Goal: Task Accomplishment & Management: Use online tool/utility

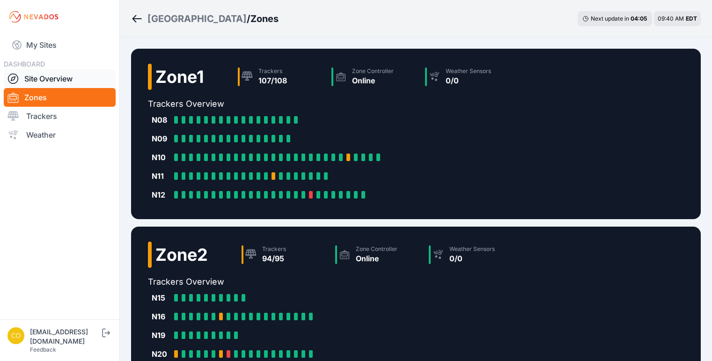
click at [52, 79] on link "Site Overview" at bounding box center [60, 78] width 112 height 19
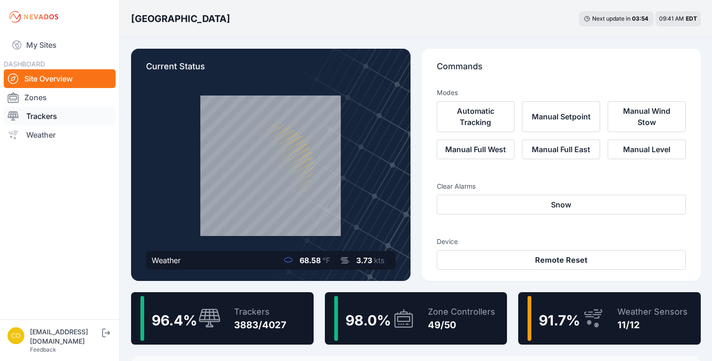
click at [42, 113] on link "Trackers" at bounding box center [60, 116] width 112 height 19
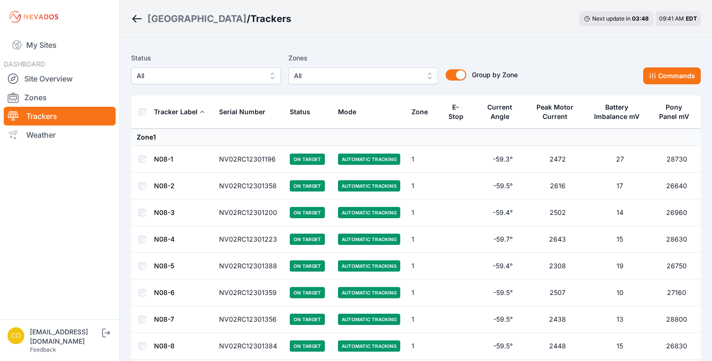
click at [427, 77] on button "All" at bounding box center [363, 75] width 150 height 17
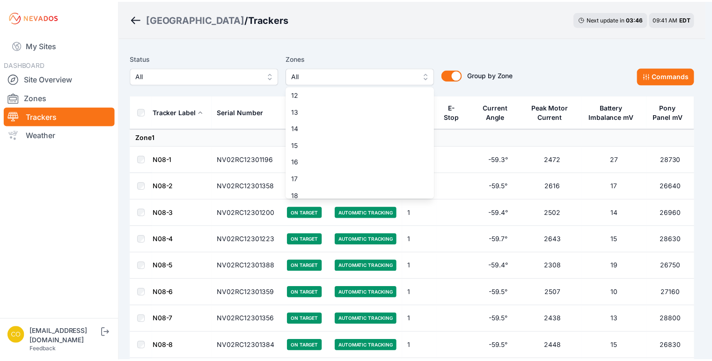
scroll to position [140, 0]
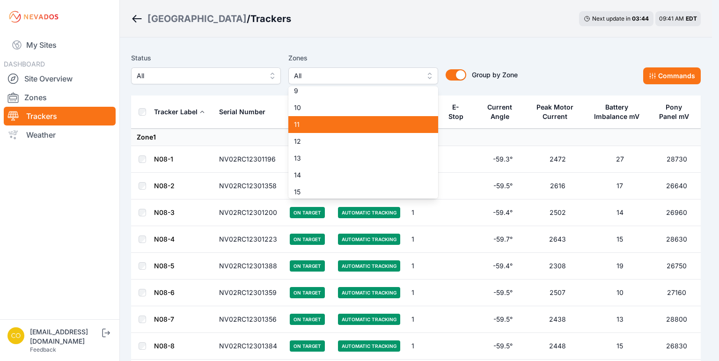
click at [336, 125] on span "11" at bounding box center [357, 124] width 127 height 9
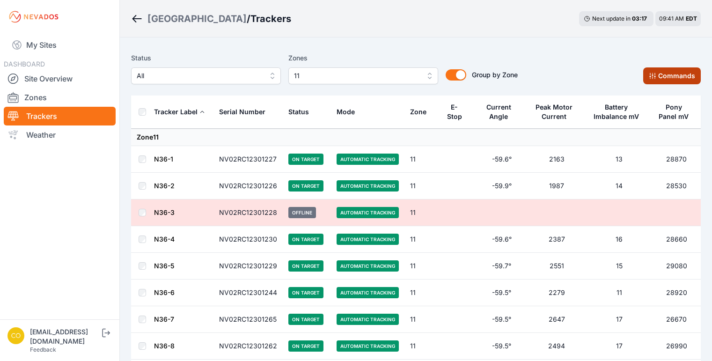
click at [676, 78] on button "Commands" at bounding box center [672, 75] width 58 height 17
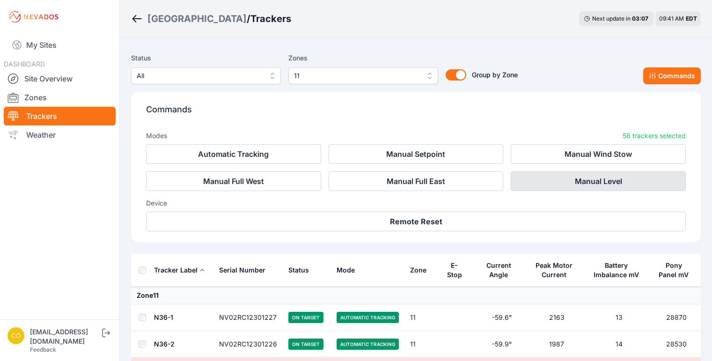
click at [626, 182] on button "Manual Level" at bounding box center [597, 181] width 175 height 20
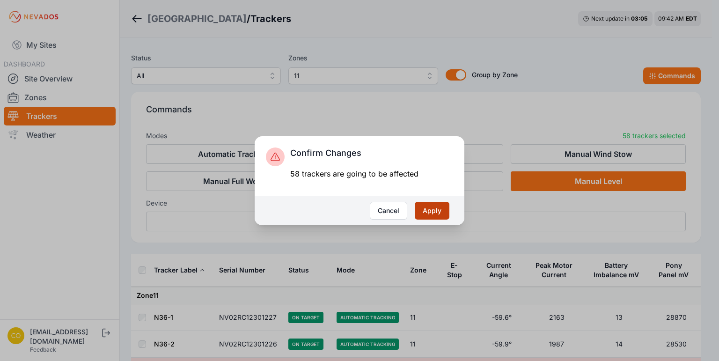
click at [434, 208] on button "Apply" at bounding box center [431, 211] width 35 height 18
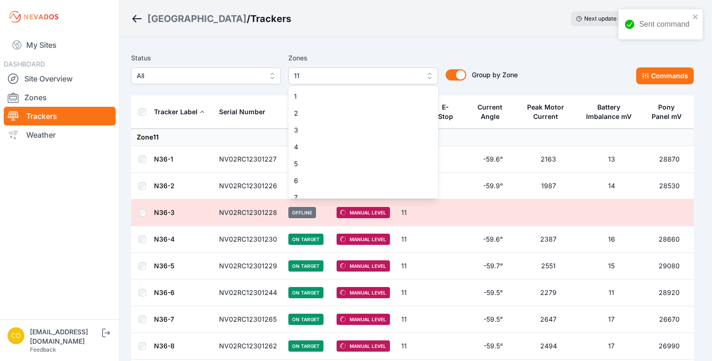
click at [428, 76] on button "11" at bounding box center [363, 75] width 150 height 17
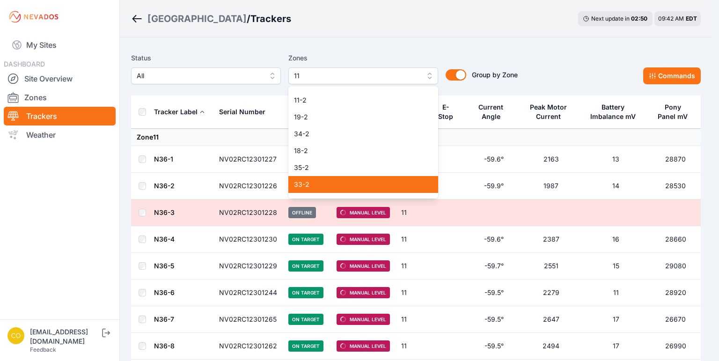
scroll to position [640, 0]
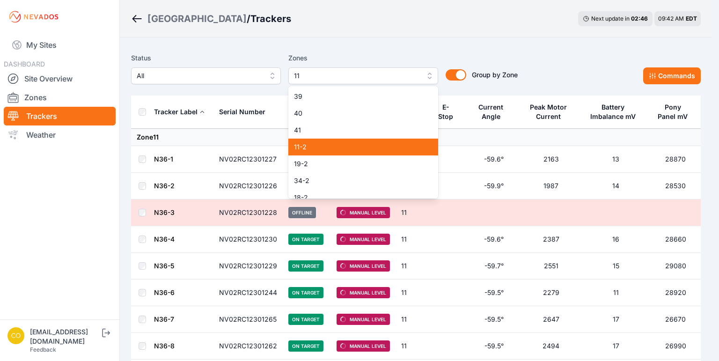
click at [320, 148] on span "11-2" at bounding box center [357, 146] width 127 height 9
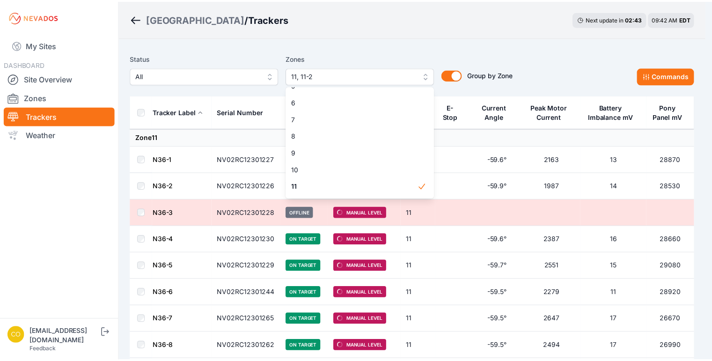
scroll to position [125, 0]
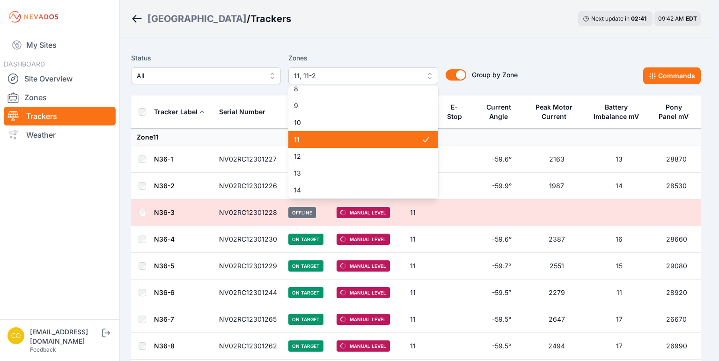
click at [421, 141] on icon at bounding box center [425, 139] width 9 height 9
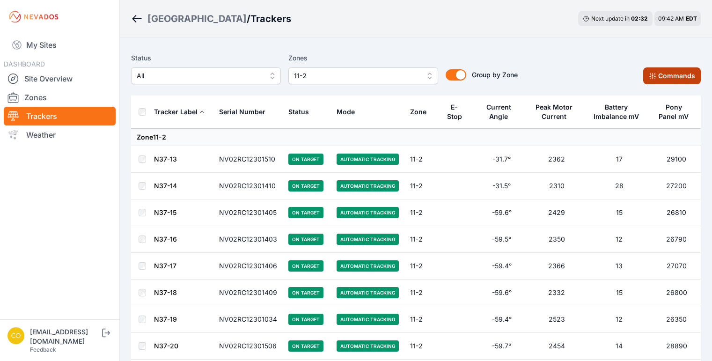
click at [678, 75] on button "Commands" at bounding box center [672, 75] width 58 height 17
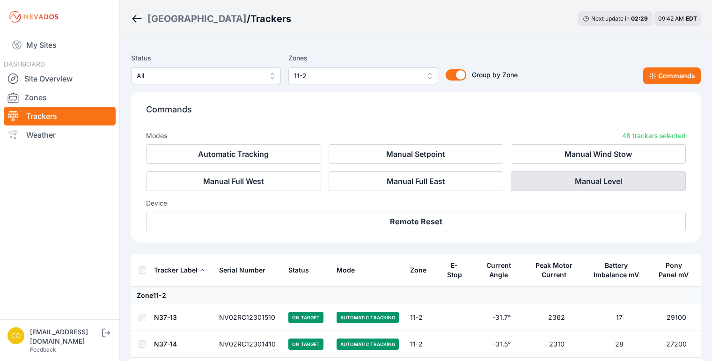
click at [627, 177] on button "Manual Level" at bounding box center [597, 181] width 175 height 20
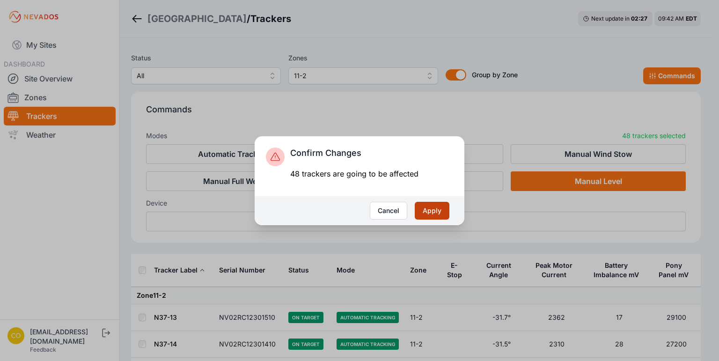
click at [428, 208] on button "Apply" at bounding box center [431, 211] width 35 height 18
